Goal: Check status: Check status

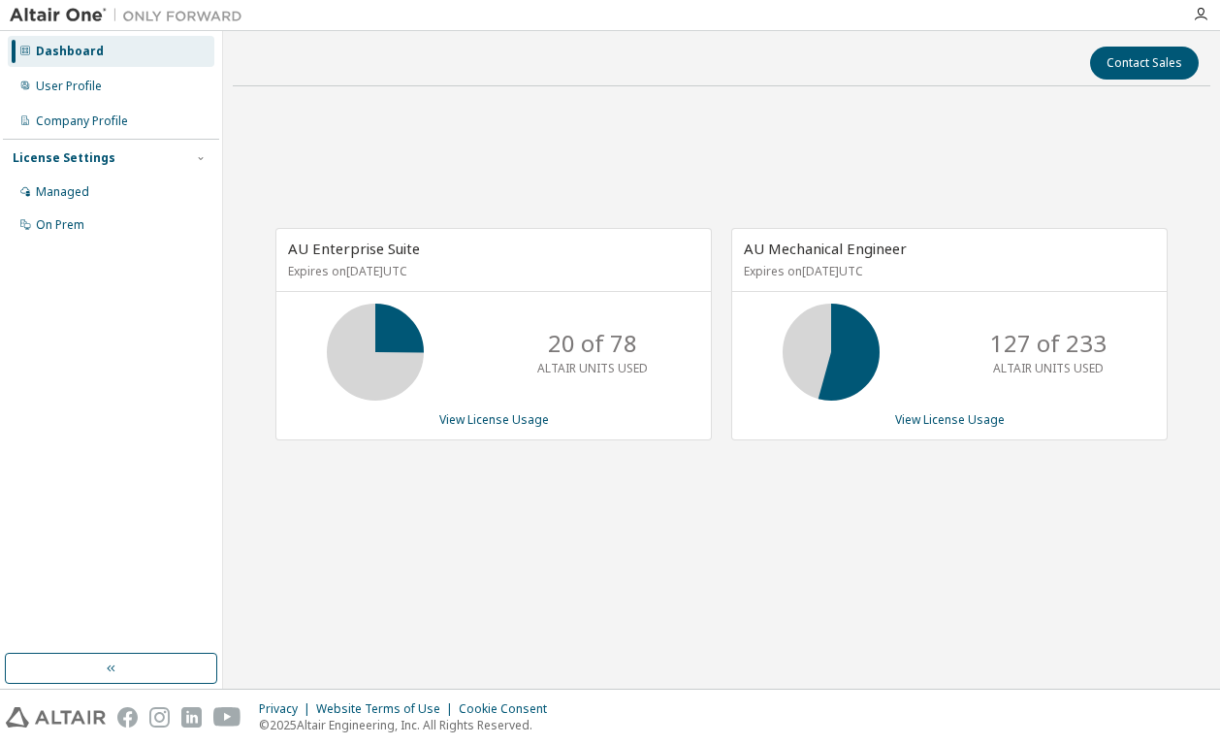
click at [482, 496] on div "AU Enterprise Suite Expires on [DATE] UTC 20 of 78 ALTAIR UNITS USED View Licen…" at bounding box center [722, 344] width 978 height 484
